Goal: Check status

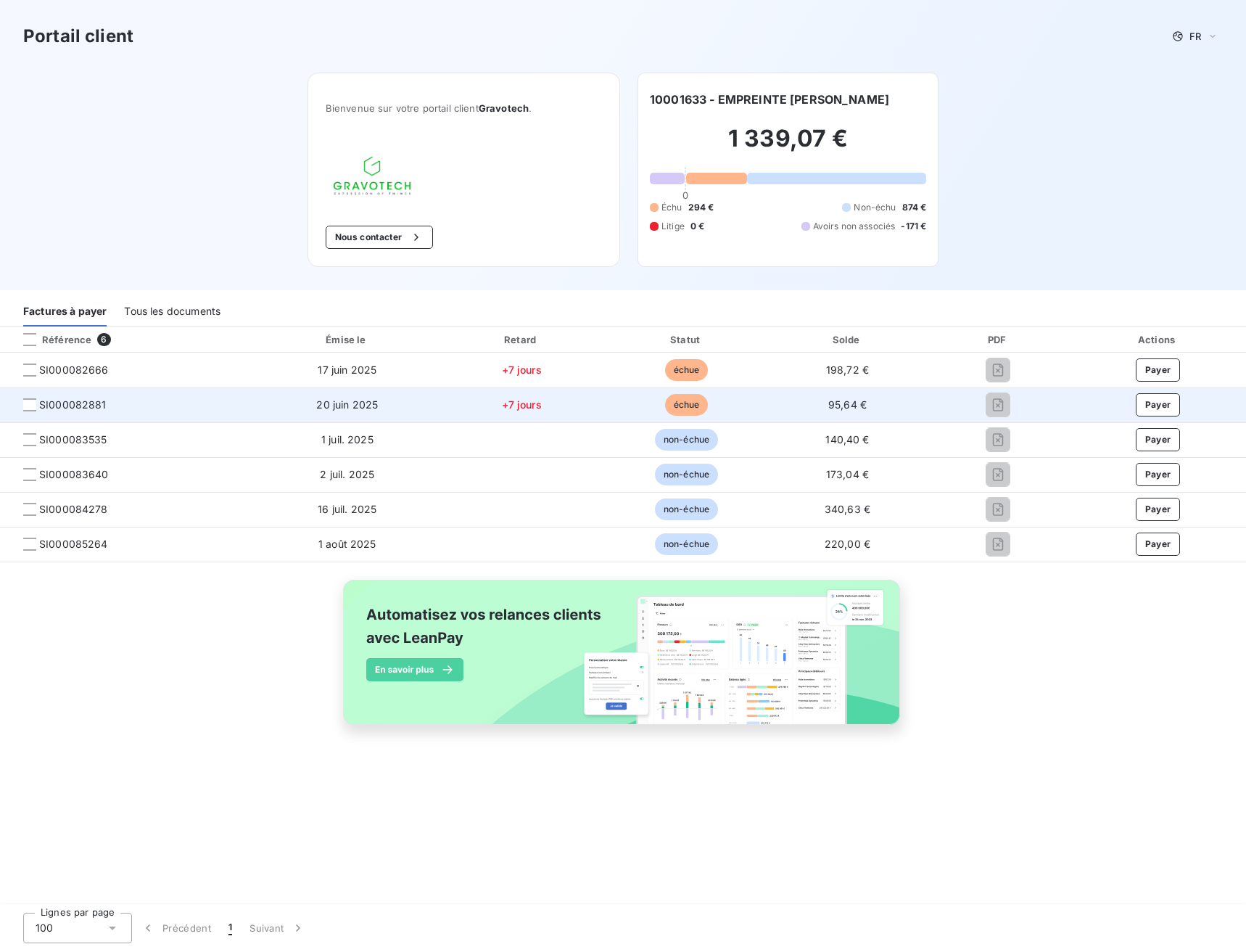
click at [646, 406] on td "échue" at bounding box center [686, 405] width 163 height 35
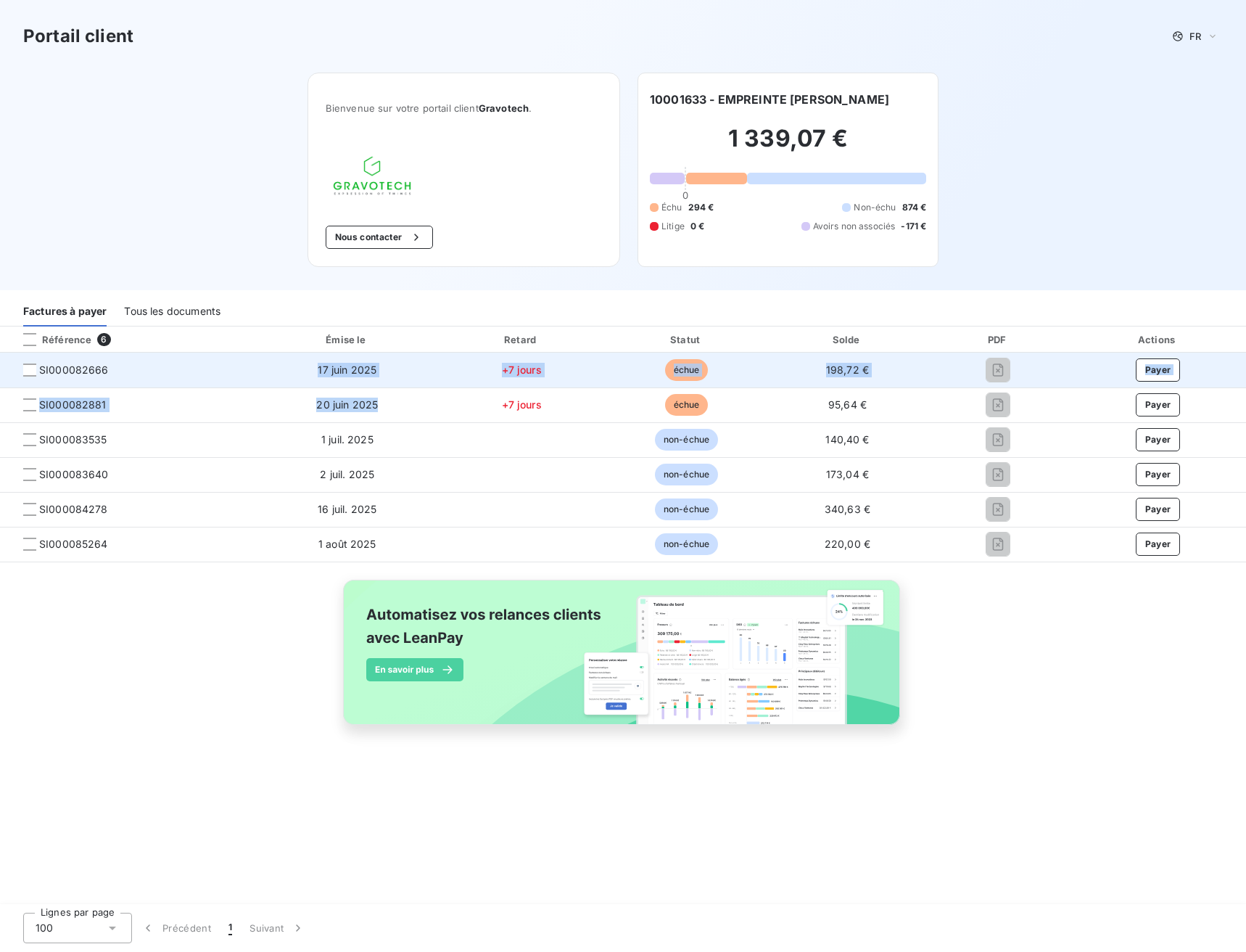
drag, startPoint x: 379, startPoint y: 399, endPoint x: 294, endPoint y: 375, distance: 88.3
click at [294, 375] on tbody "SI000082666 17 juin 2025 +7 jours échue 198,72 € Payer SI000082881 20 juin 2025…" at bounding box center [623, 457] width 1246 height 209
click at [356, 376] on td "17 juin 2025" at bounding box center [347, 370] width 182 height 35
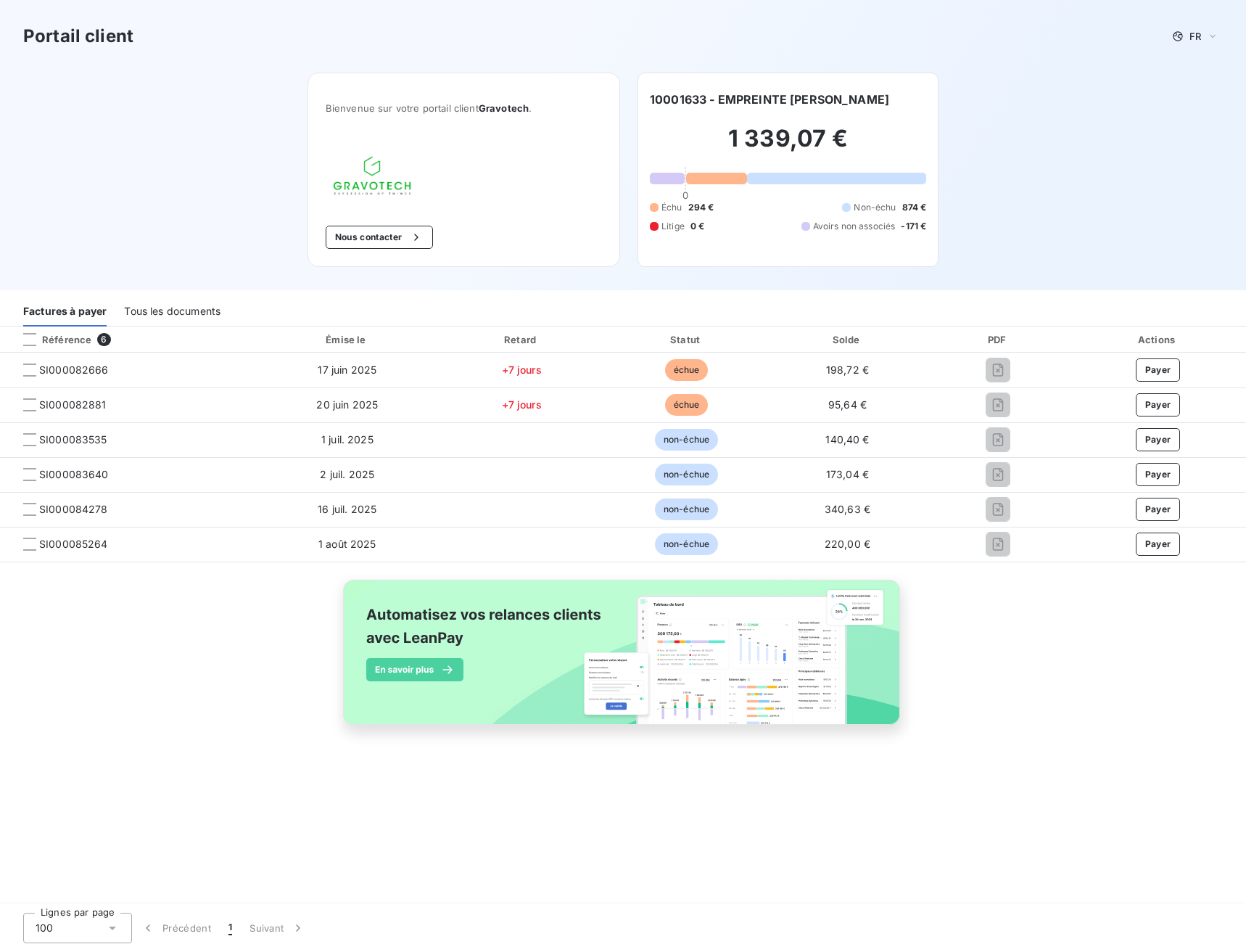
click at [153, 310] on div "Tous les documents" at bounding box center [172, 312] width 96 height 30
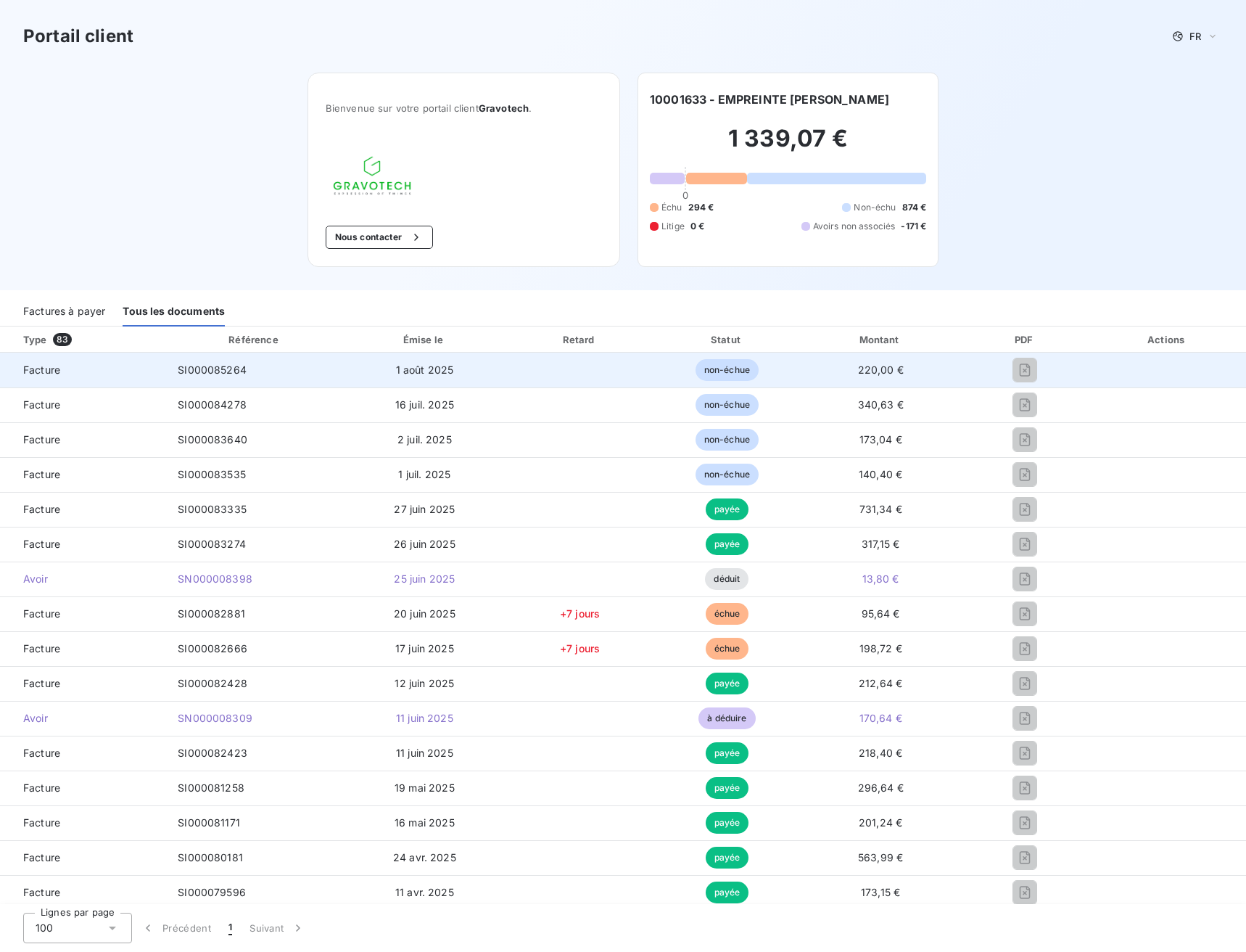
click at [1036, 359] on div at bounding box center [1025, 370] width 104 height 24
